Goal: Task Accomplishment & Management: Use online tool/utility

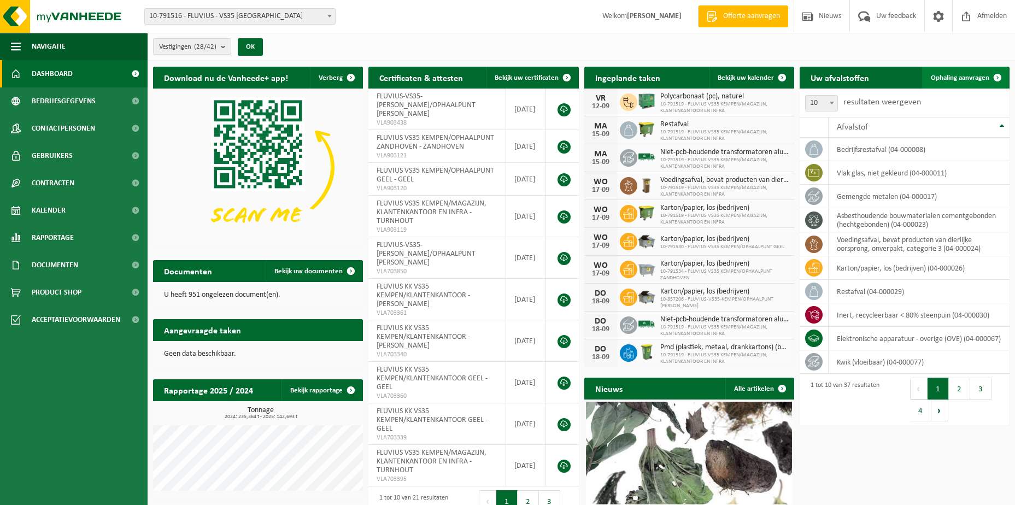
click at [952, 77] on span "Ophaling aanvragen" at bounding box center [960, 77] width 59 height 7
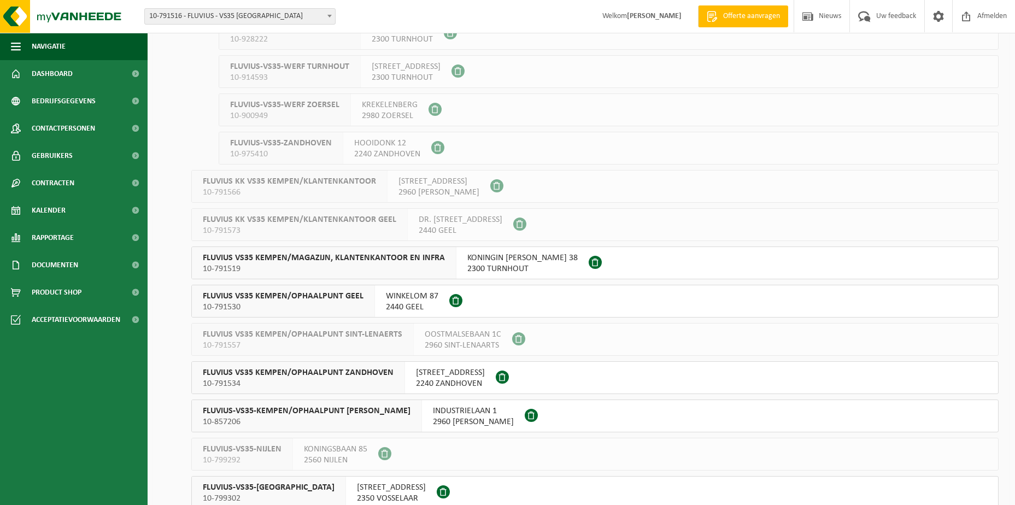
scroll to position [711, 0]
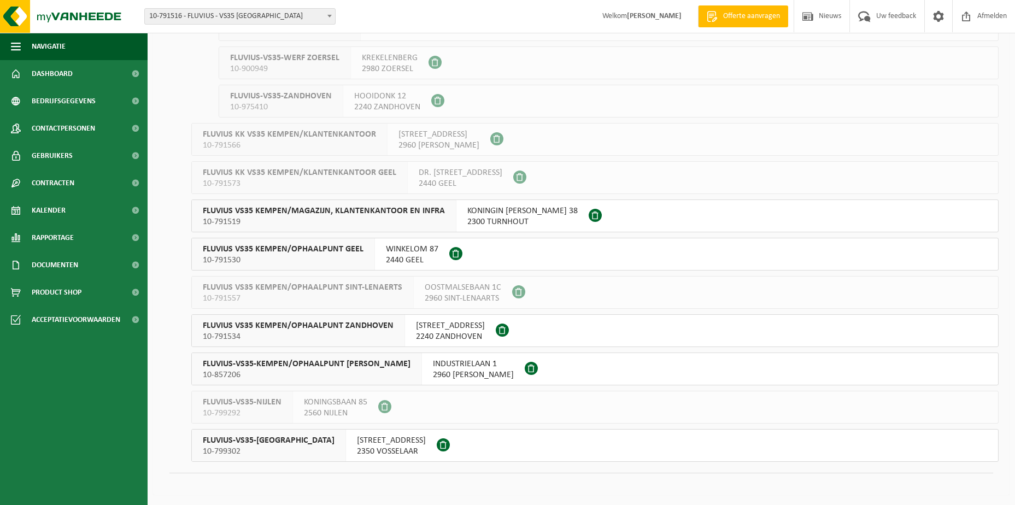
click at [508, 214] on span "KONINGIN [PERSON_NAME] 38" at bounding box center [523, 211] width 110 height 11
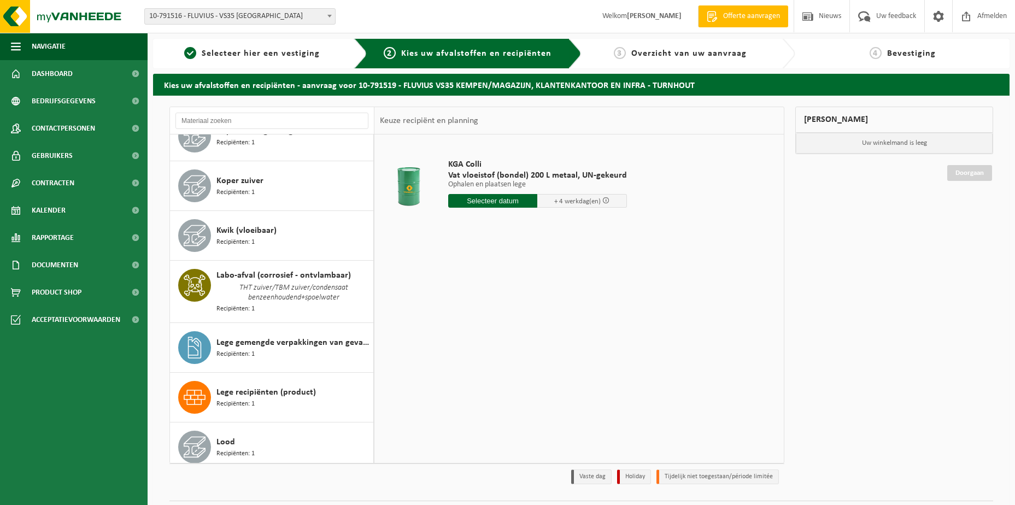
scroll to position [738, 0]
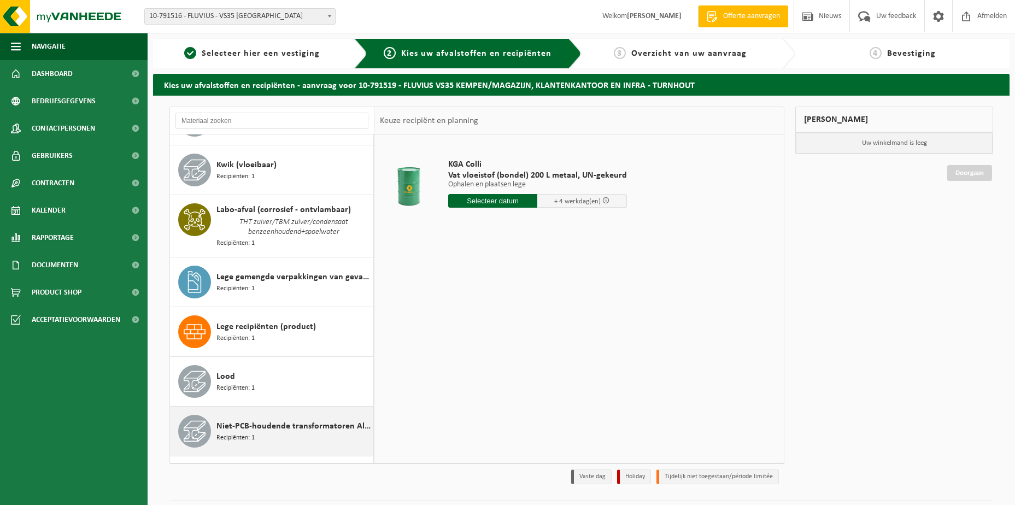
click at [249, 428] on span "Niet-PCB-houdende transformatoren Alu/Cu wikkelingen" at bounding box center [294, 426] width 154 height 13
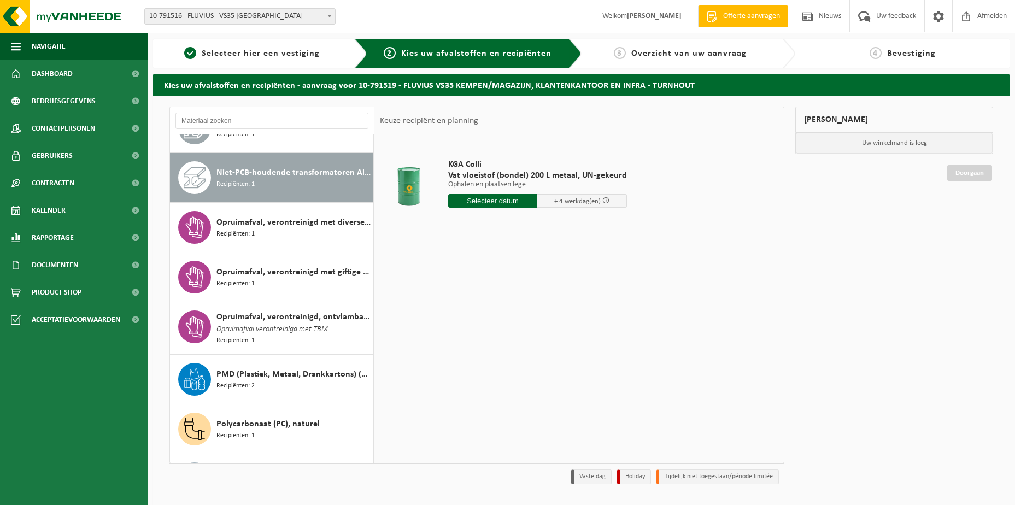
scroll to position [1007, 0]
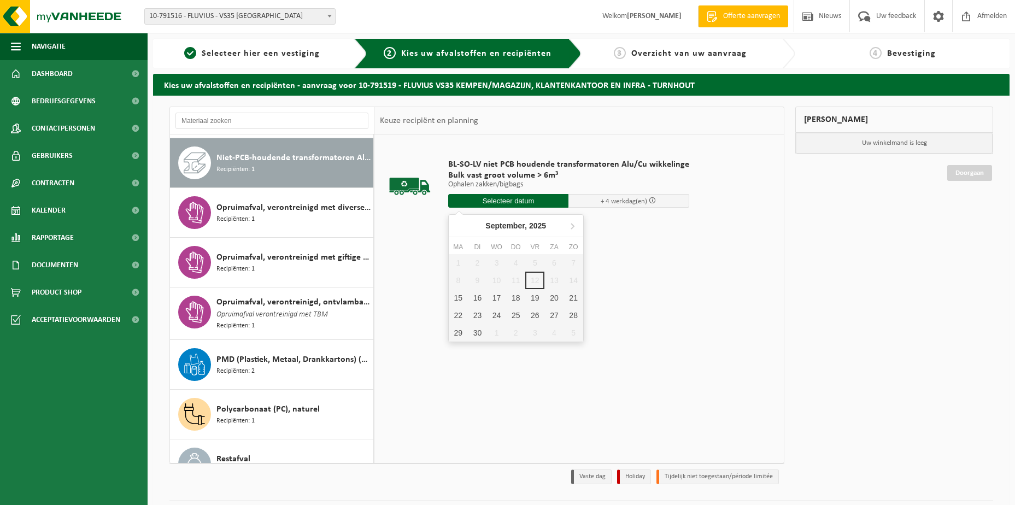
click at [477, 205] on input "text" at bounding box center [508, 201] width 121 height 14
click at [475, 198] on input "text" at bounding box center [508, 201] width 121 height 14
click at [466, 201] on input "text" at bounding box center [508, 201] width 121 height 14
click at [475, 330] on div "30" at bounding box center [477, 332] width 19 height 17
type input "Van 2025-09-30"
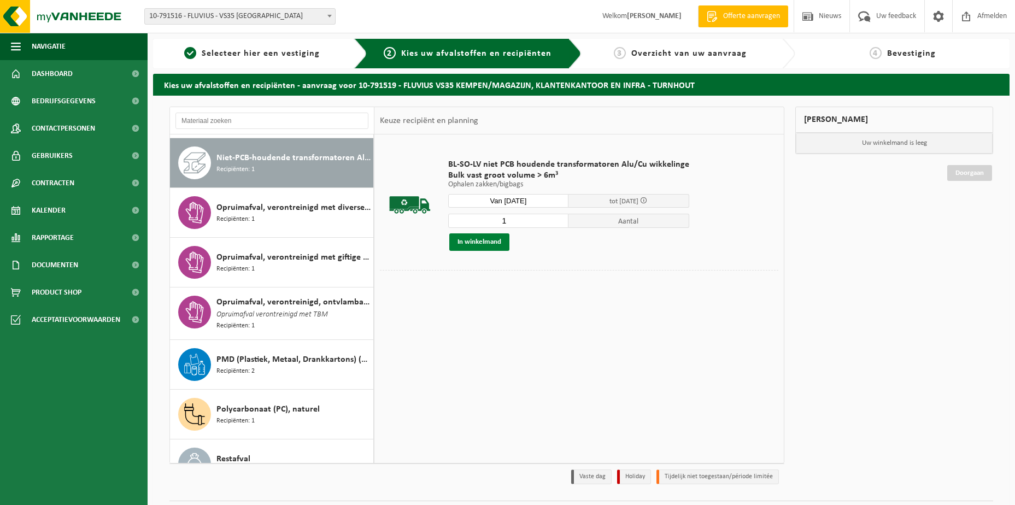
click at [469, 241] on button "In winkelmand" at bounding box center [479, 241] width 60 height 17
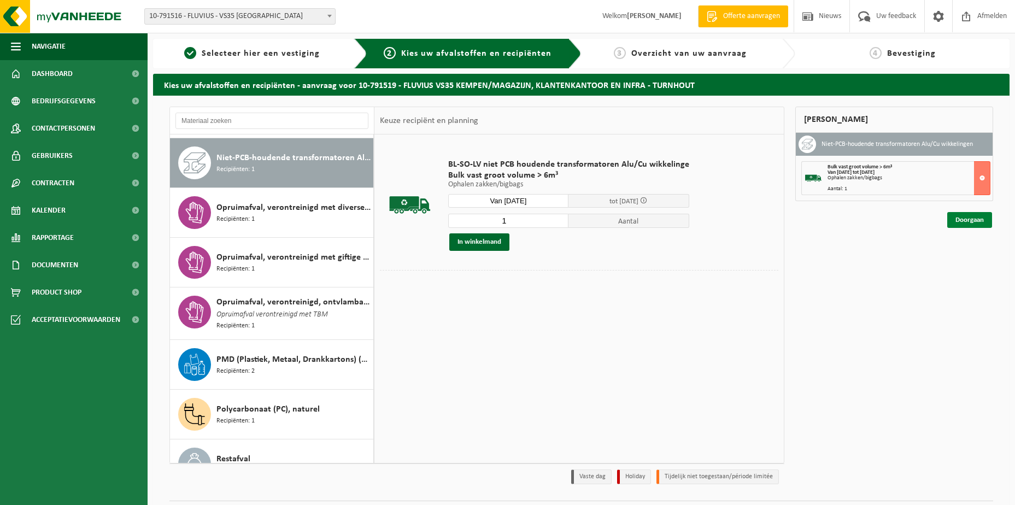
click at [968, 226] on link "Doorgaan" at bounding box center [970, 220] width 45 height 16
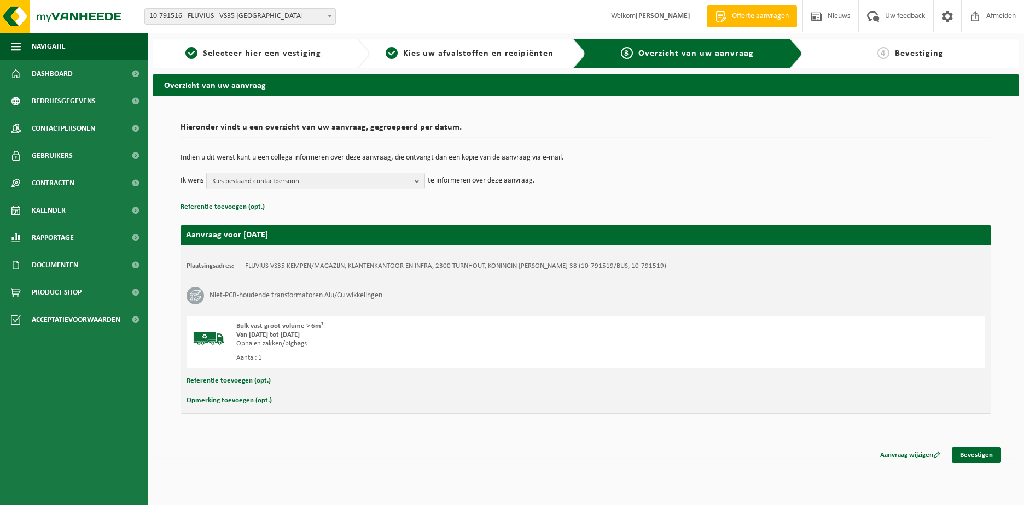
click at [963, 215] on div "Aanvraag voor 2025-09-30 Plaatsingsadres: FLUVIUS VS35 KEMPEN/MAGAZIJN, KLANTEN…" at bounding box center [585, 314] width 810 height 200
click at [416, 179] on b "button" at bounding box center [419, 180] width 10 height 15
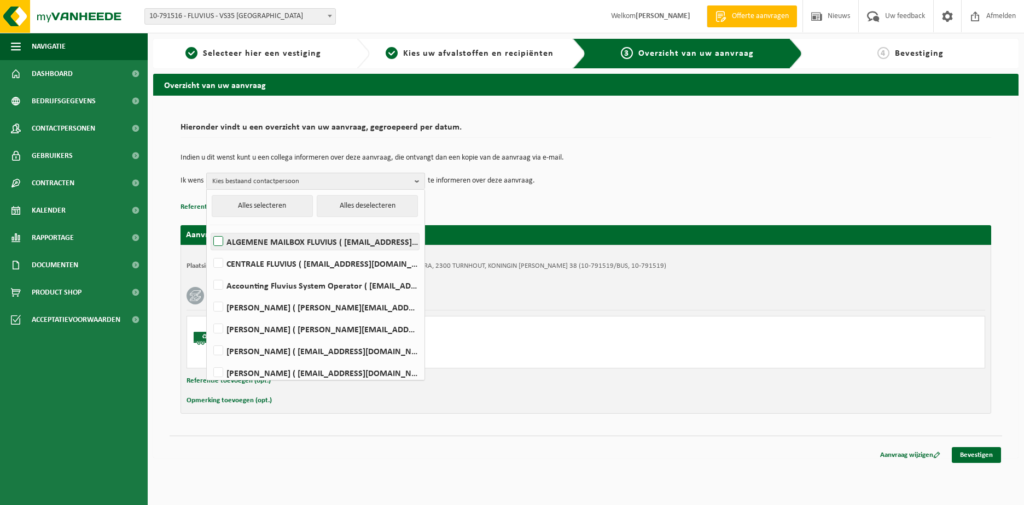
click at [303, 241] on label "ALGEMENE MAILBOX FLUVIUS ( fluvius-logistiek-afvalbeheer@fluvius.be )" at bounding box center [315, 241] width 208 height 16
click at [209, 228] on input "ALGEMENE MAILBOX FLUVIUS ( fluvius-logistiek-afvalbeheer@fluvius.be )" at bounding box center [209, 227] width 1 height 1
checkbox input "true"
click at [188, 377] on button "Referentie toevoegen (opt.)" at bounding box center [228, 381] width 84 height 14
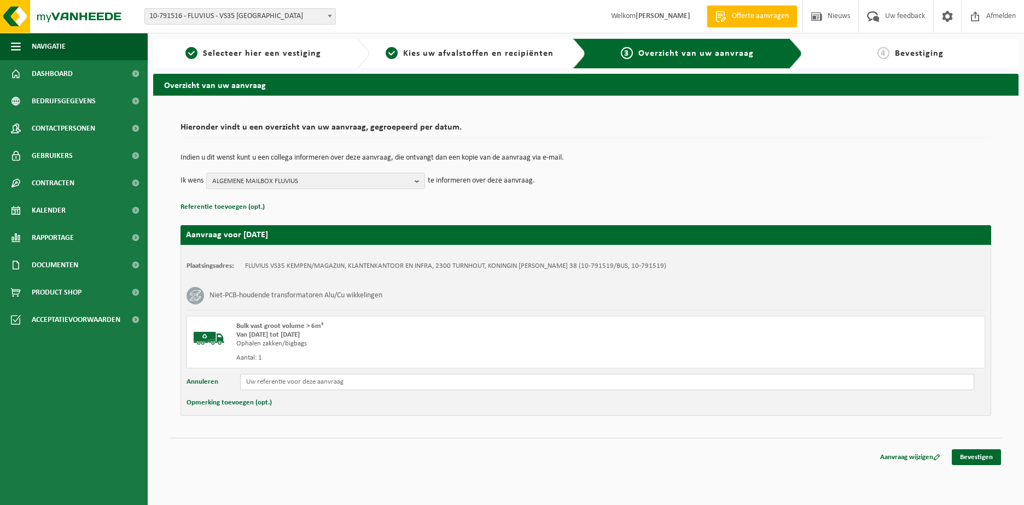
click at [260, 377] on input "text" at bounding box center [607, 382] width 734 height 16
type input "Reeds in Beringen SN 7251069 ID 13897 BJ 1972 160KVA slopen"
click at [968, 457] on link "Bevestigen" at bounding box center [975, 457] width 49 height 16
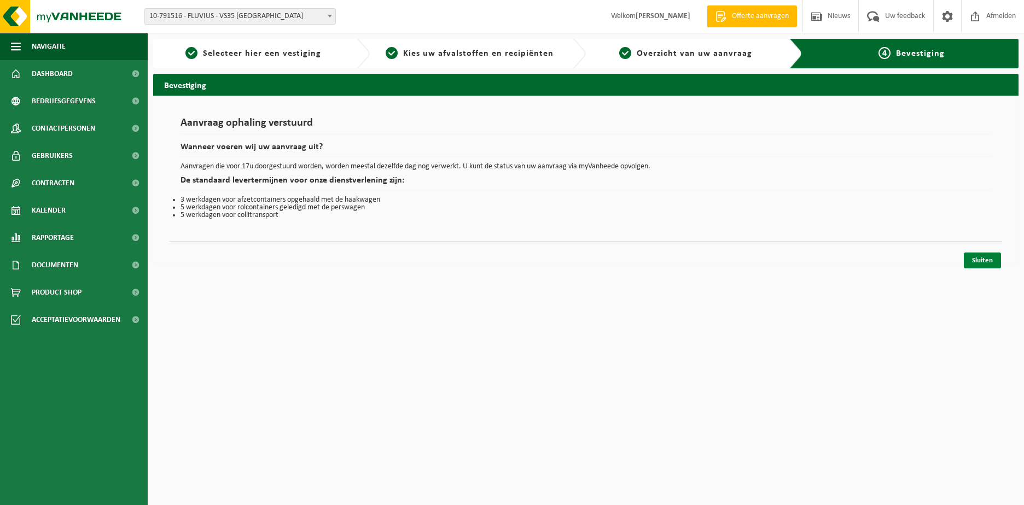
click at [979, 257] on link "Sluiten" at bounding box center [981, 261] width 37 height 16
